Goal: Book appointment/travel/reservation

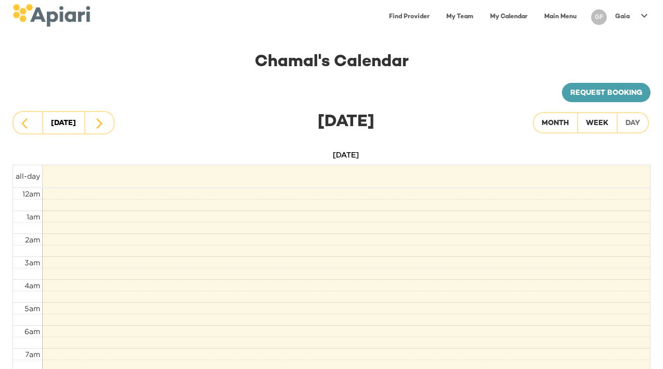
click at [450, 16] on link "My Team" at bounding box center [460, 16] width 40 height 21
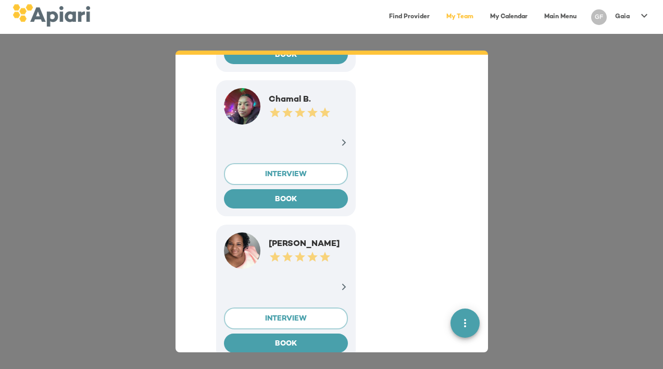
scroll to position [243, 0]
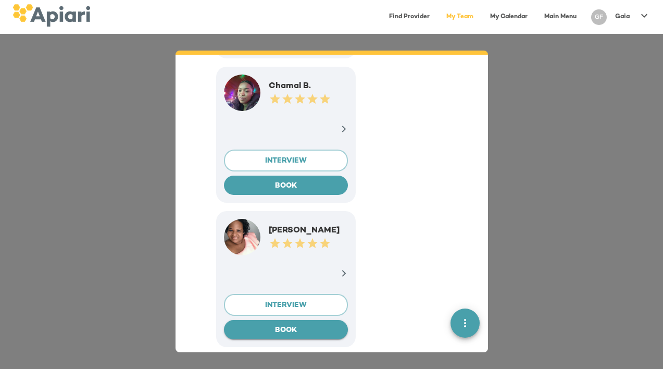
click at [264, 331] on span "BOOK" at bounding box center [285, 330] width 107 height 13
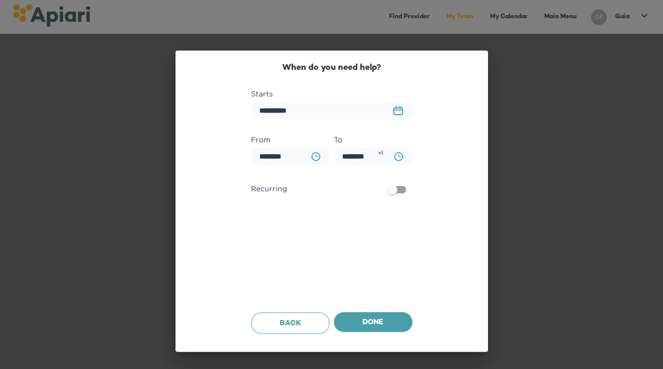
scroll to position [575, 0]
click at [316, 158] on icon "BA0D2328-0349-4FFE-B945-982DA367CA30 Created with sketchtool." at bounding box center [315, 156] width 9 height 9
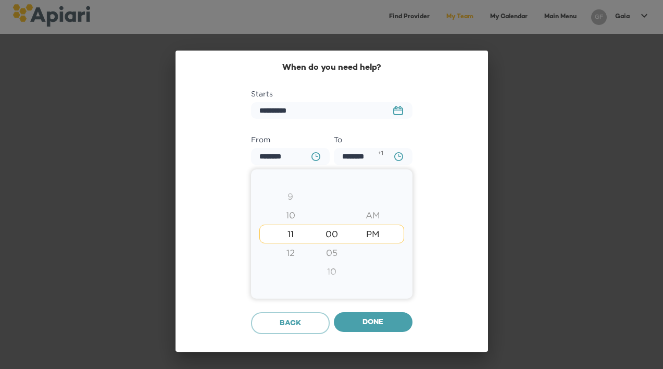
click at [320, 115] on div at bounding box center [331, 184] width 663 height 369
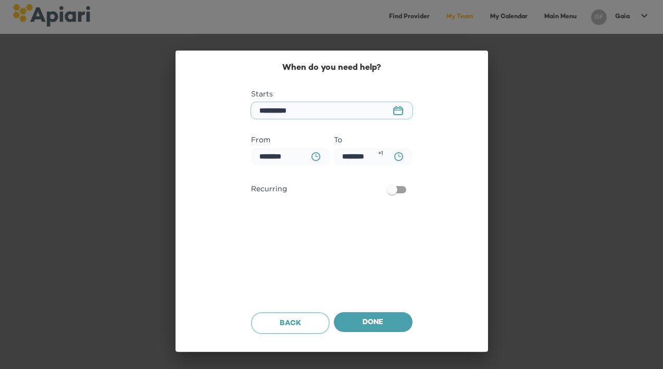
click at [385, 114] on input "**********" at bounding box center [331, 110] width 161 height 17
click at [397, 107] on icon "23979DC4-A7E4-489C-88E7-37869341D308 Created with sketchtool." at bounding box center [398, 110] width 10 height 9
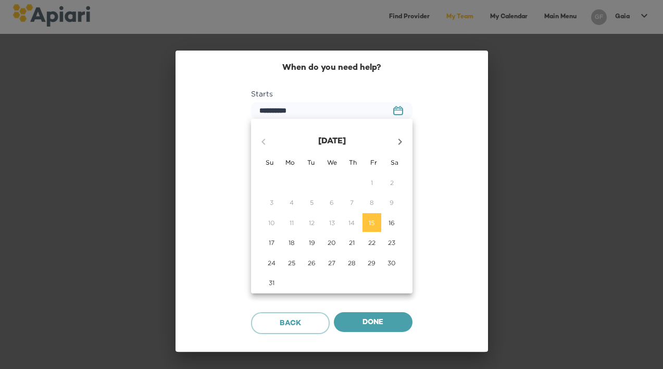
click at [269, 242] on p "17" at bounding box center [272, 242] width 6 height 9
type input "**********"
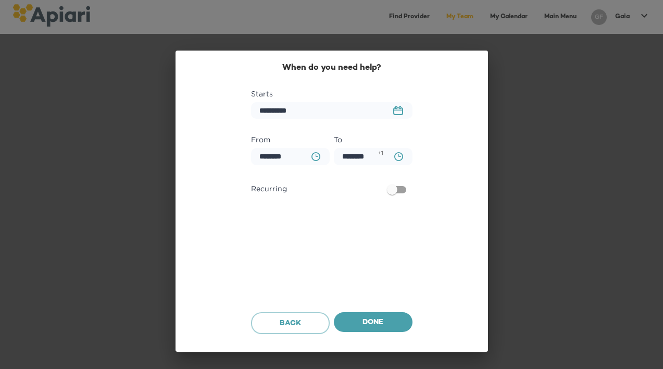
click at [320, 155] on button "BA0D2328-0349-4FFE-B945-982DA367CA30 Created with sketchtool." at bounding box center [315, 156] width 21 height 21
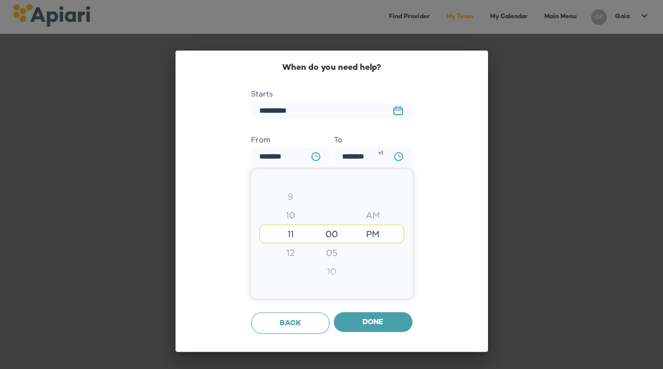
click at [293, 197] on div "9" at bounding box center [290, 196] width 41 height 19
type input "********"
click at [399, 160] on div at bounding box center [331, 184] width 663 height 369
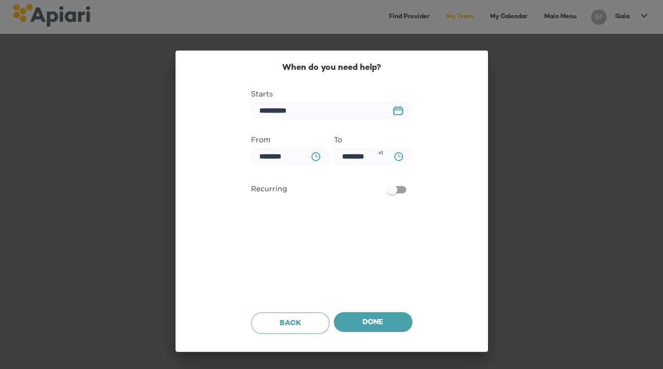
click at [394, 154] on icon "BA0D2328-0349-4FFE-B945-982DA367CA30 Created with sketchtool." at bounding box center [398, 156] width 9 height 9
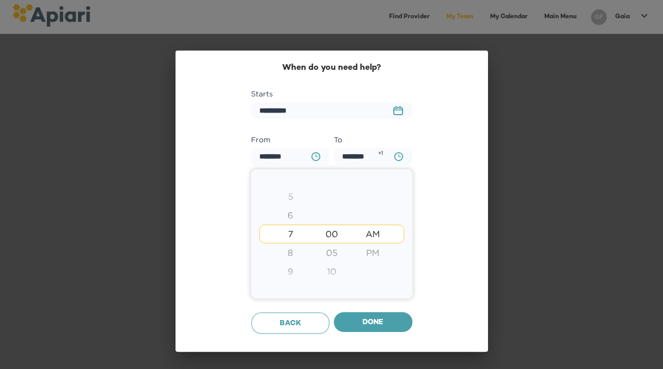
click at [289, 271] on div "9" at bounding box center [290, 271] width 41 height 19
type input "********"
click at [360, 320] on div at bounding box center [331, 184] width 663 height 369
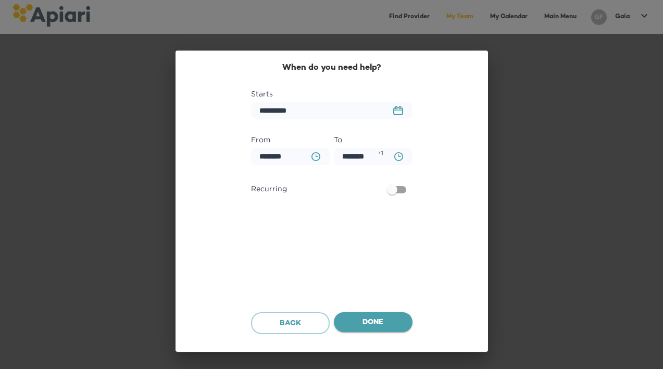
click at [378, 326] on span "Done" at bounding box center [373, 322] width 62 height 13
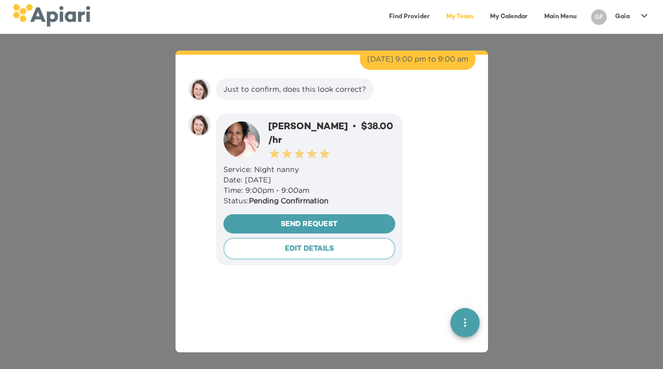
scroll to position [641, 0]
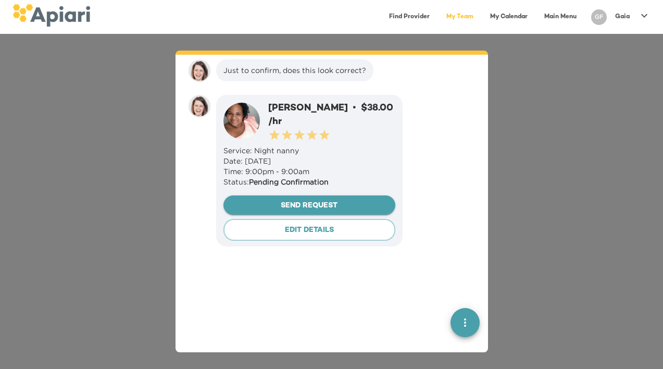
click at [303, 201] on span "Send Request" at bounding box center [309, 205] width 155 height 13
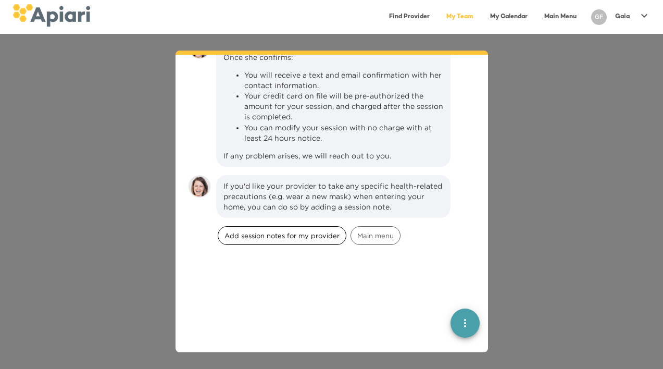
scroll to position [891, 0]
